Goal: Find contact information: Find contact information

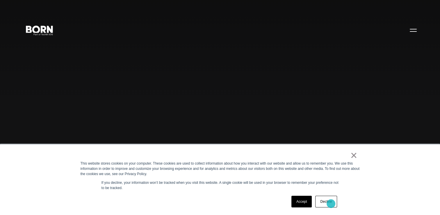
click at [331, 203] on link "Decline" at bounding box center [326, 202] width 22 height 12
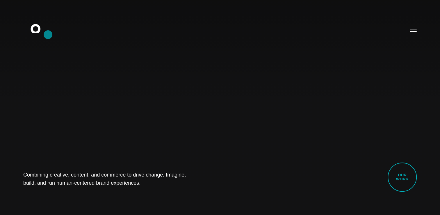
click at [48, 32] on icon ".st0{display:none;} .st1{display:inline;} .st2{font-family:'HelveticaNeue-Mediu…" at bounding box center [39, 29] width 37 height 15
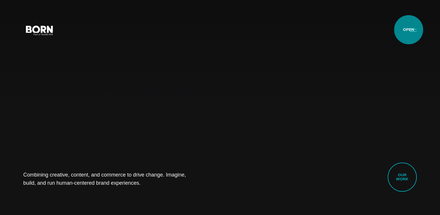
click at [409, 30] on button "Primary Menu" at bounding box center [414, 30] width 14 height 12
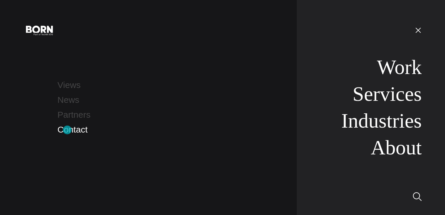
click at [67, 130] on link "Contact" at bounding box center [72, 130] width 30 height 10
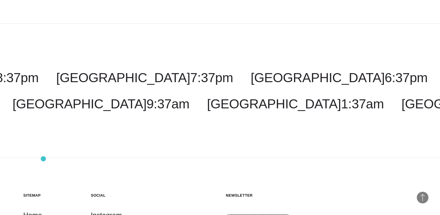
scroll to position [1463, 0]
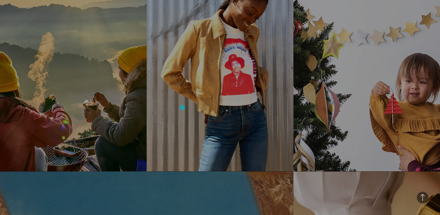
scroll to position [669, 0]
